Goal: Task Accomplishment & Management: Manage account settings

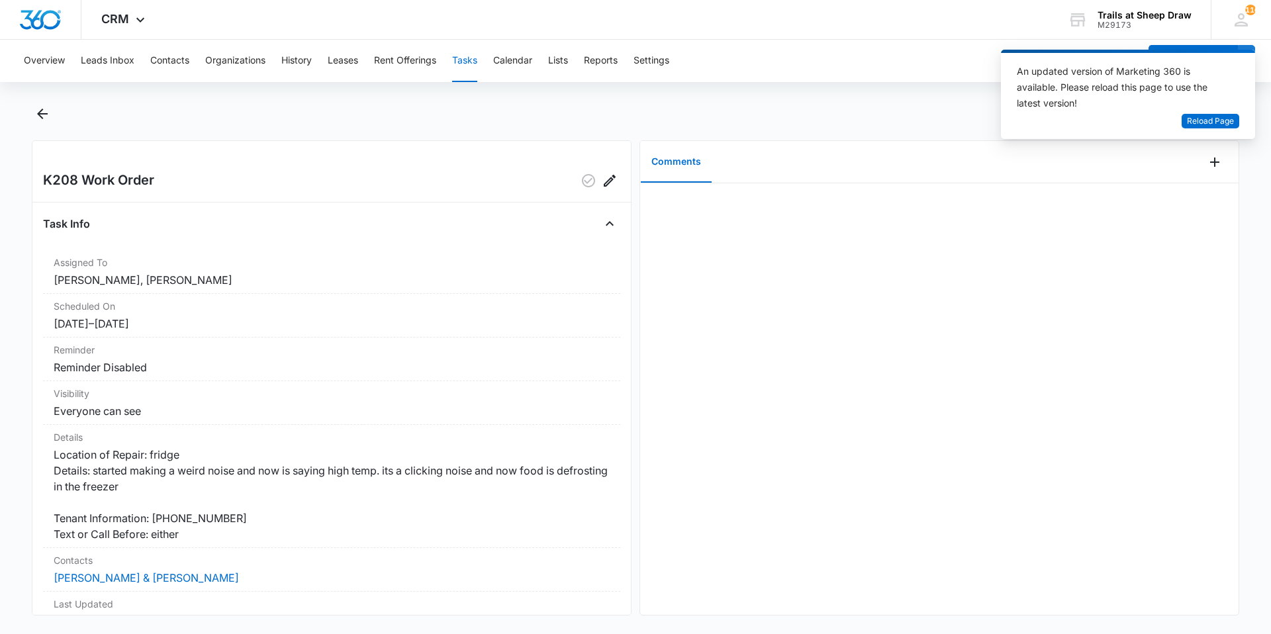
scroll to position [7, 0]
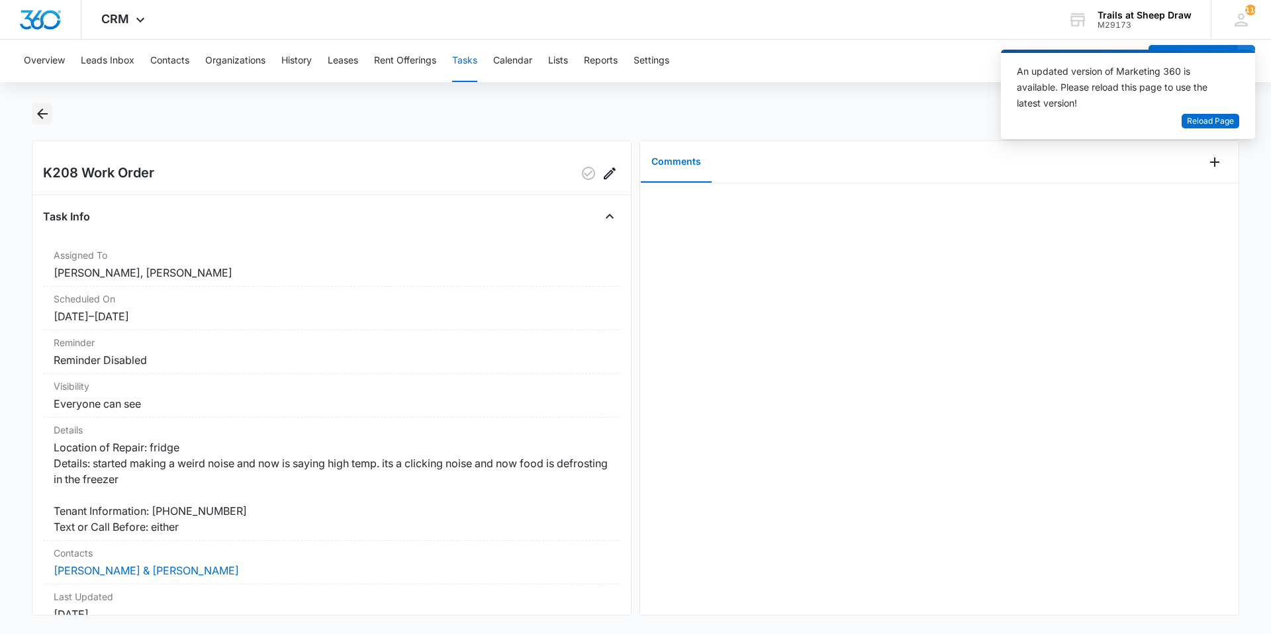
click at [44, 113] on icon "Back" at bounding box center [42, 114] width 11 height 11
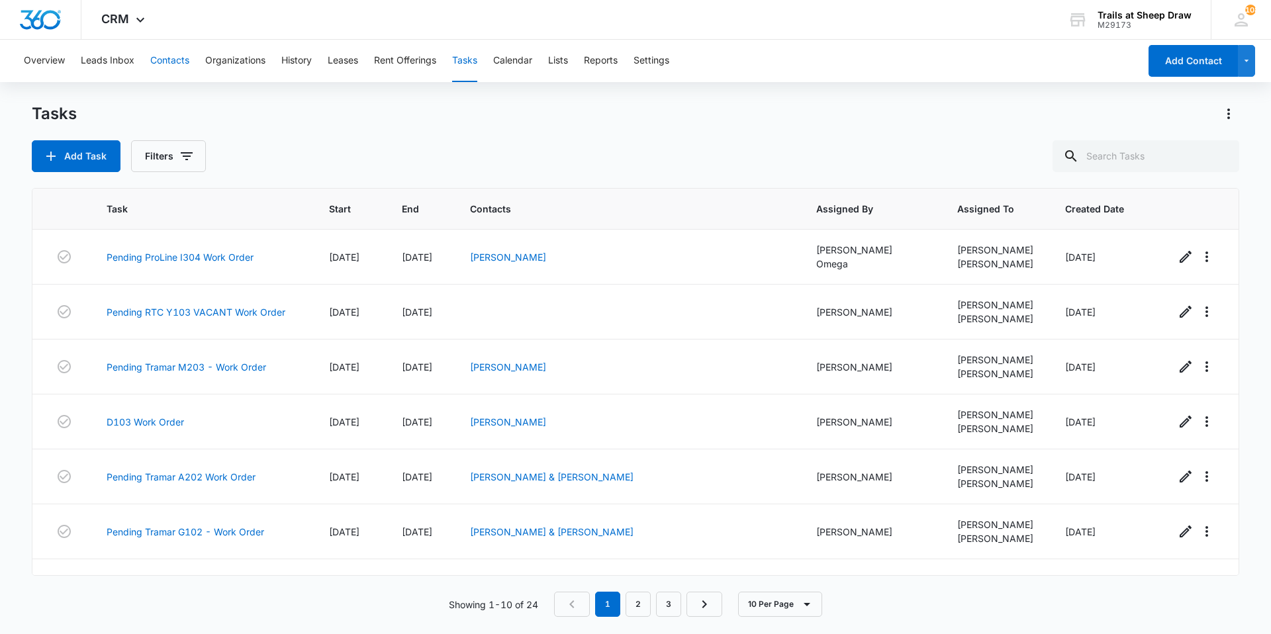
click at [168, 64] on button "Contacts" at bounding box center [169, 61] width 39 height 42
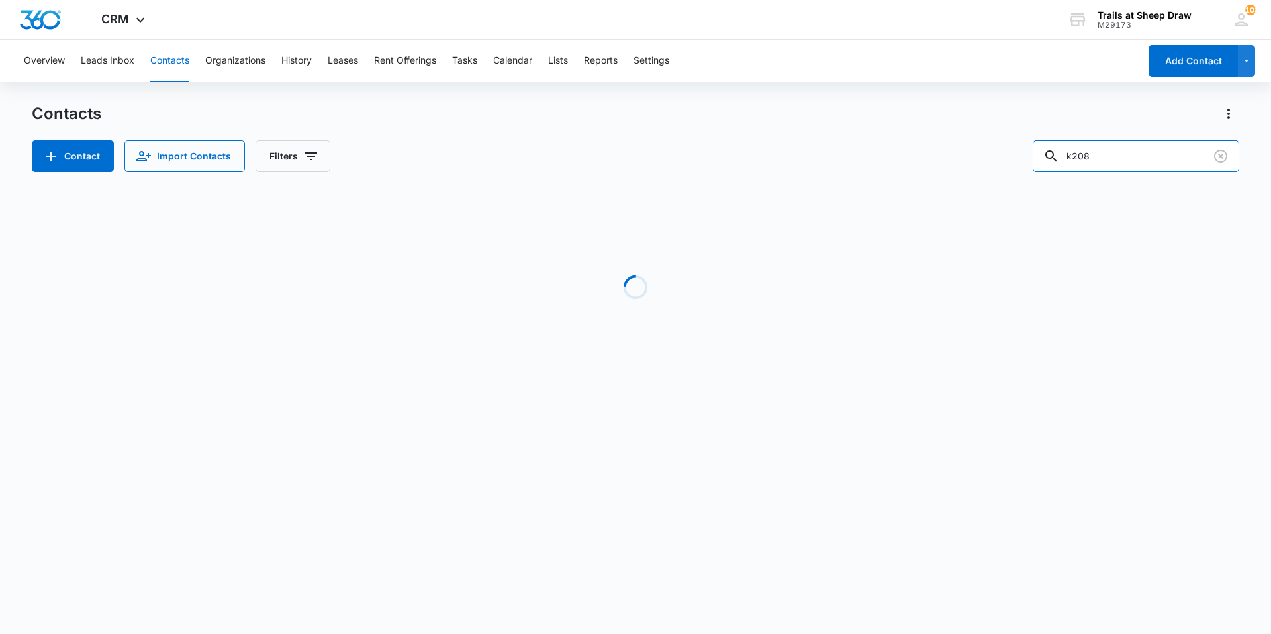
drag, startPoint x: 1103, startPoint y: 154, endPoint x: 960, endPoint y: 159, distance: 142.5
click at [994, 157] on div "Contact Import Contacts Filters k208" at bounding box center [636, 156] width 1208 height 32
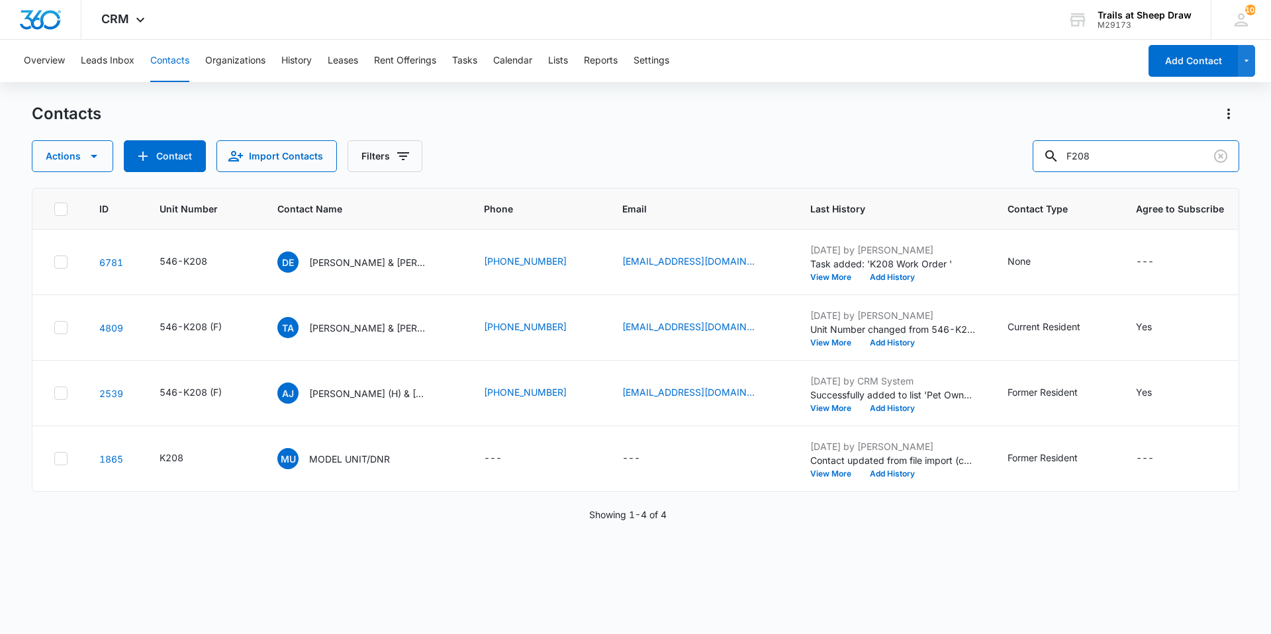
type input "F208"
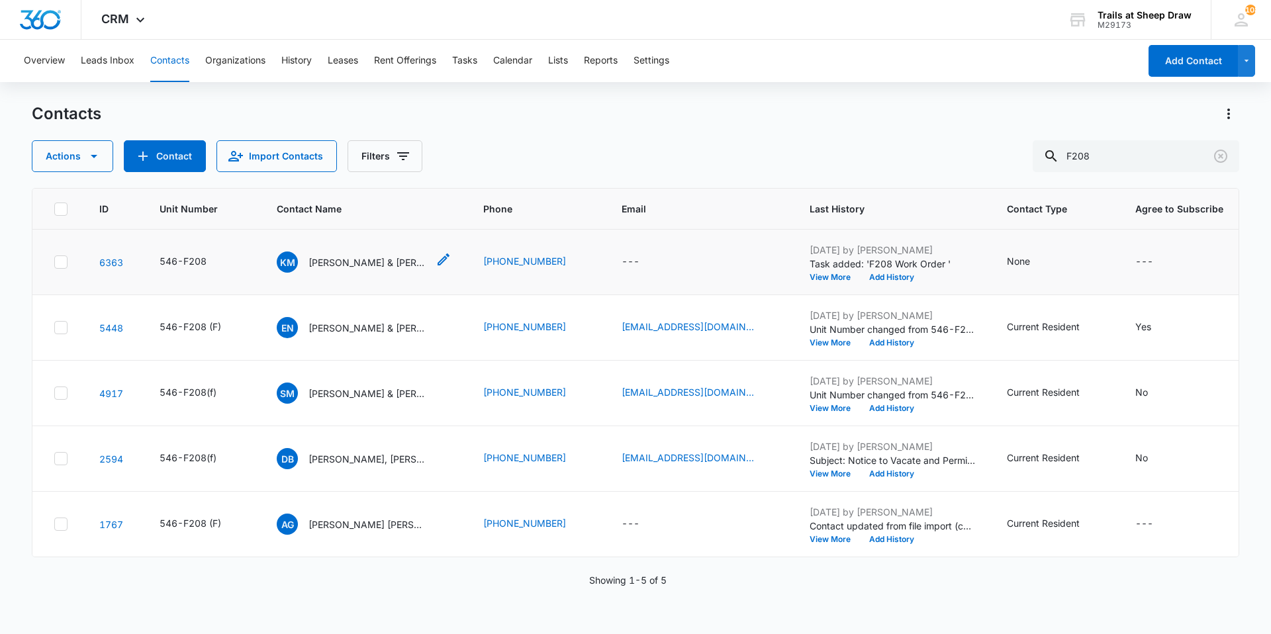
click at [388, 268] on p "[PERSON_NAME] & [PERSON_NAME]" at bounding box center [368, 263] width 119 height 14
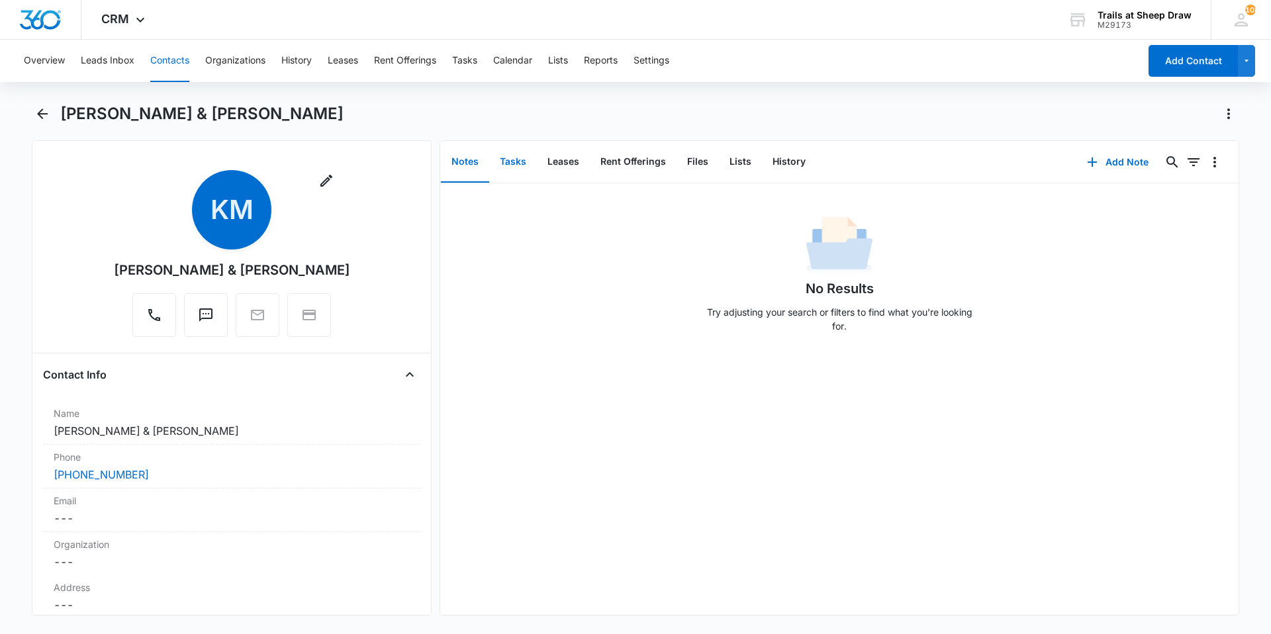
click at [521, 163] on button "Tasks" at bounding box center [513, 162] width 48 height 41
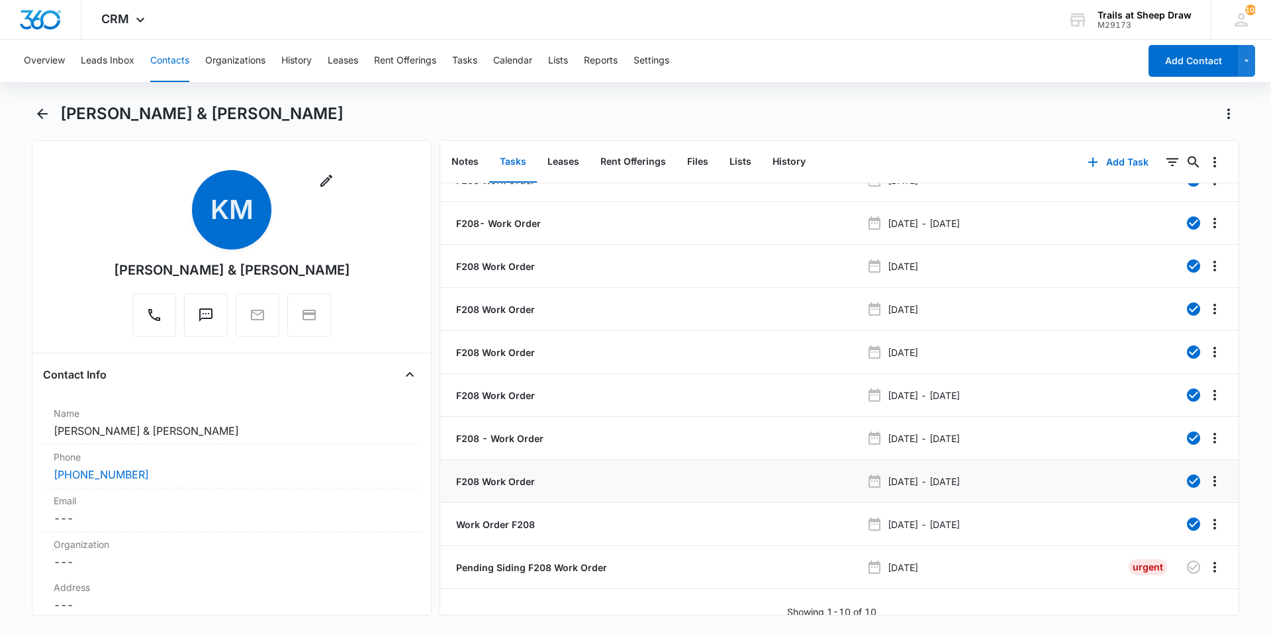
scroll to position [38, 0]
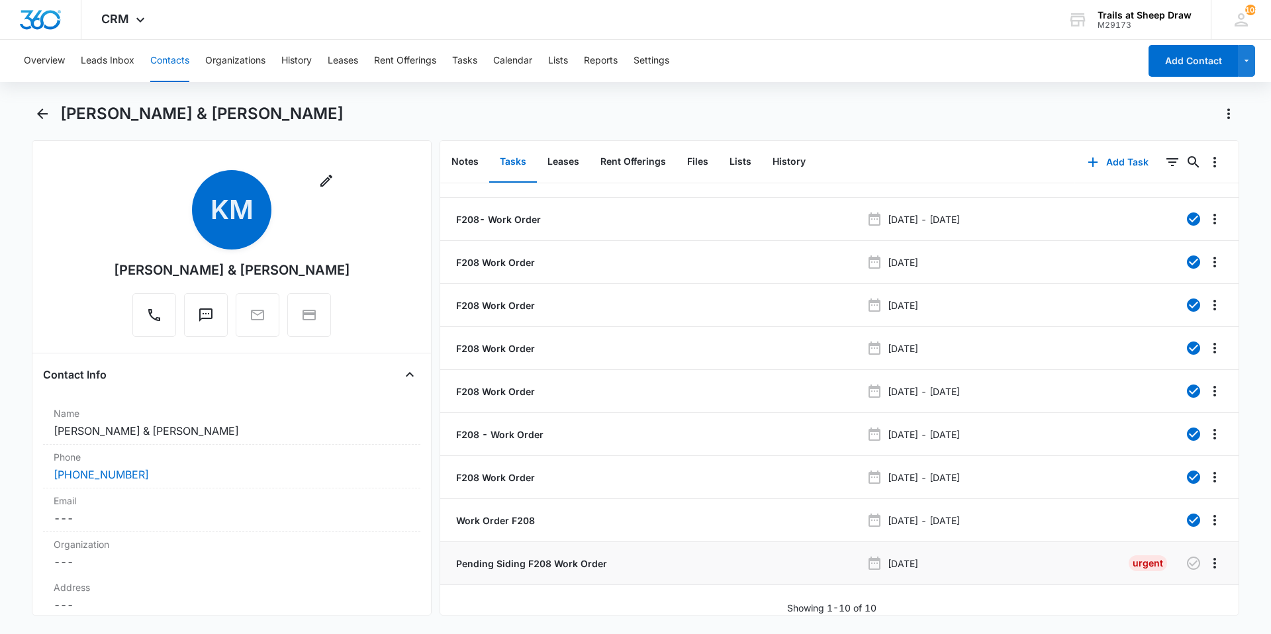
click at [549, 557] on p "Pending Siding F208 Work Order" at bounding box center [531, 564] width 154 height 14
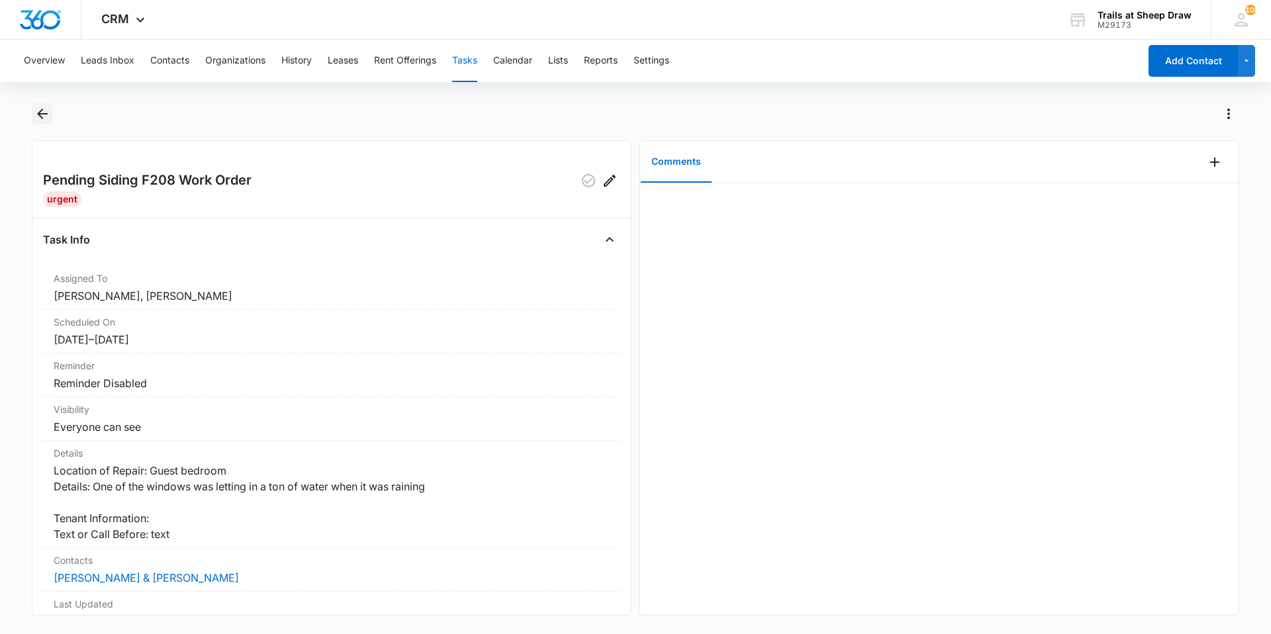
click at [42, 122] on button "Back" at bounding box center [42, 113] width 21 height 21
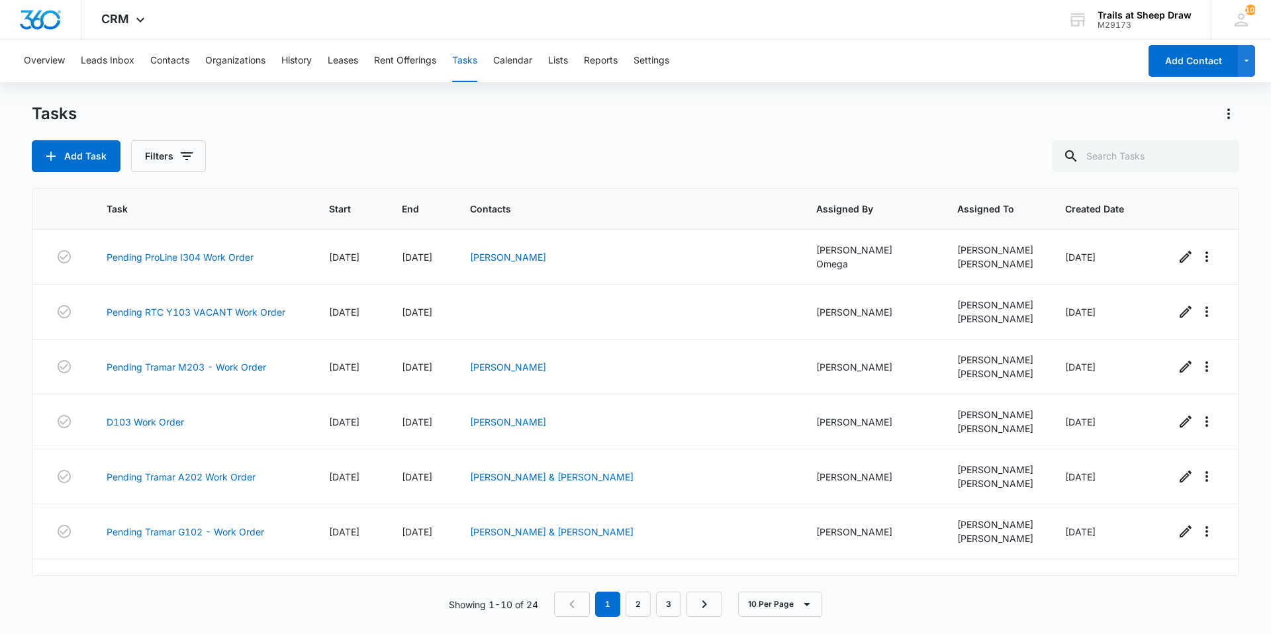
click at [554, 133] on div "Tasks Add Task Filters" at bounding box center [636, 137] width 1208 height 69
click at [234, 109] on div "Tasks" at bounding box center [636, 113] width 1208 height 21
click at [170, 66] on button "Contacts" at bounding box center [169, 61] width 39 height 42
